Goal: Transaction & Acquisition: Obtain resource

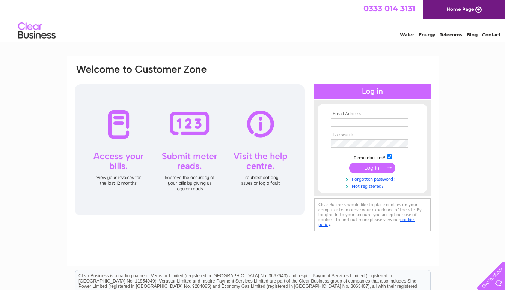
click at [343, 126] on input "text" at bounding box center [369, 123] width 77 height 8
type input "g.mccluskey@shepherd.co.uk"
click at [349, 164] on input "submit" at bounding box center [372, 169] width 46 height 11
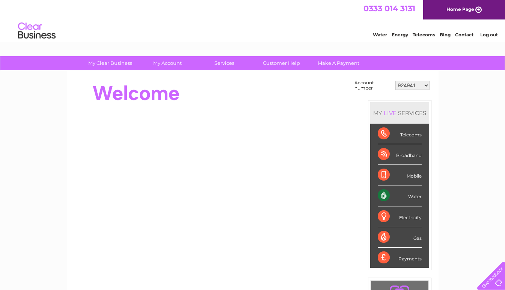
click at [425, 84] on select "924941 1146392 1156172 30287040" at bounding box center [412, 85] width 34 height 9
select select "1156172"
click at [395, 81] on select "924941 1146392 1156172 30287040" at bounding box center [412, 85] width 34 height 9
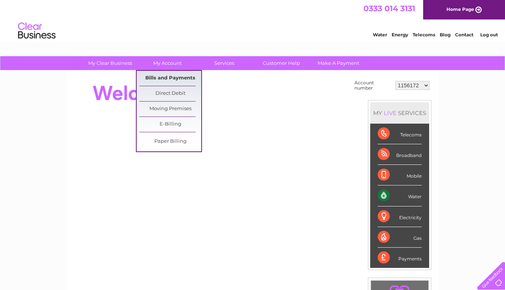
click at [173, 75] on link "Bills and Payments" at bounding box center [170, 78] width 62 height 15
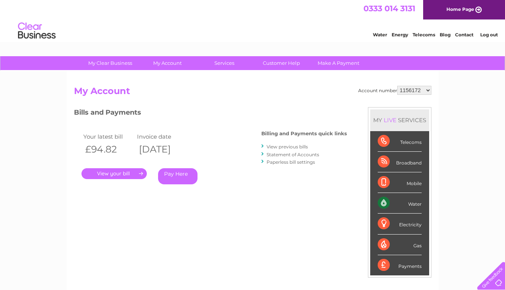
click at [122, 173] on link "." at bounding box center [113, 173] width 65 height 11
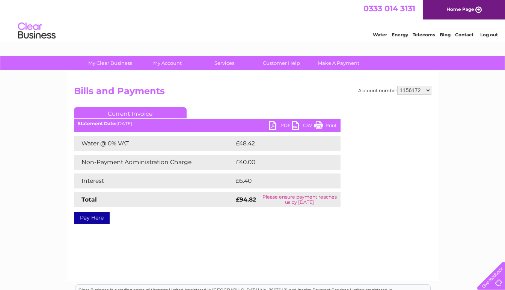
click at [272, 125] on link "PDF" at bounding box center [280, 126] width 23 height 11
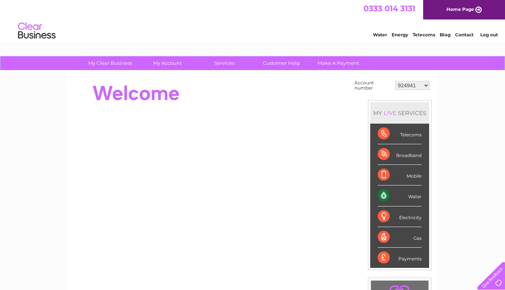
click at [425, 86] on select "924941 1146392 1156172 30287040" at bounding box center [412, 85] width 34 height 9
select select "1146392"
click at [395, 81] on select "924941 1146392 1156172 30287040" at bounding box center [412, 85] width 34 height 9
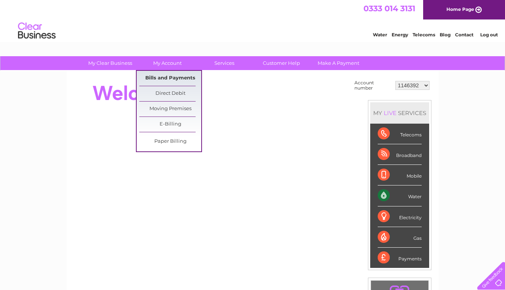
click at [176, 76] on link "Bills and Payments" at bounding box center [170, 78] width 62 height 15
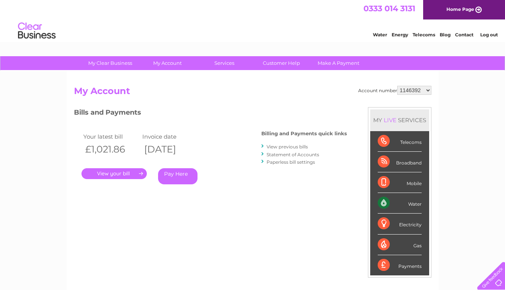
click at [117, 171] on link "." at bounding box center [113, 173] width 65 height 11
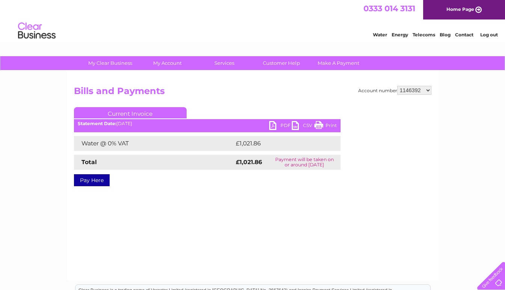
click at [275, 126] on link "PDF" at bounding box center [280, 126] width 23 height 11
